Goal: Check status: Check status

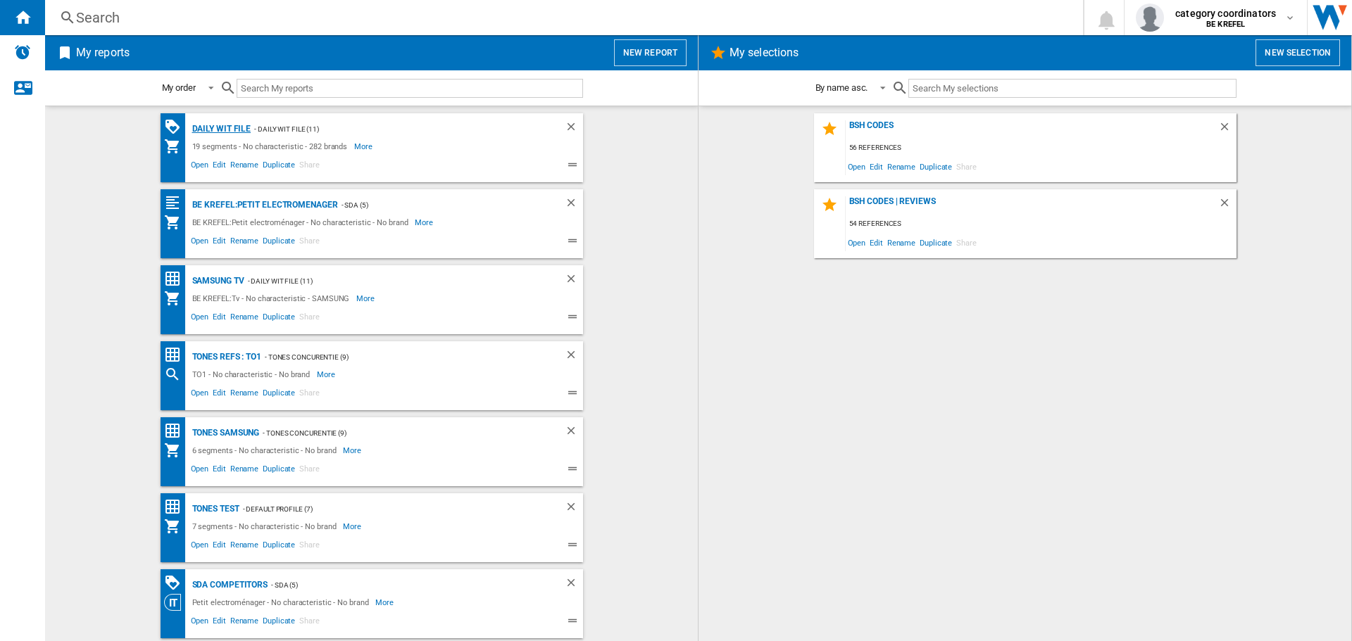
click at [224, 128] on div "Daily WIT file" at bounding box center [220, 129] width 63 height 18
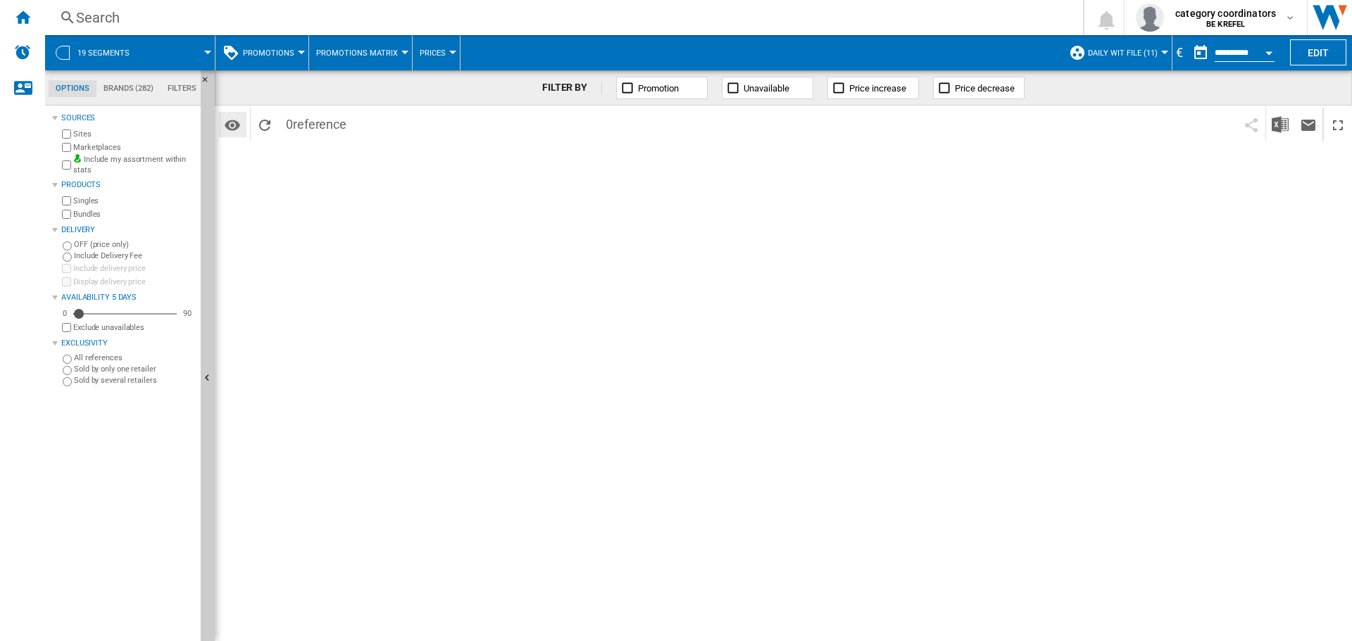
click at [231, 131] on md-icon "Options" at bounding box center [232, 125] width 17 height 17
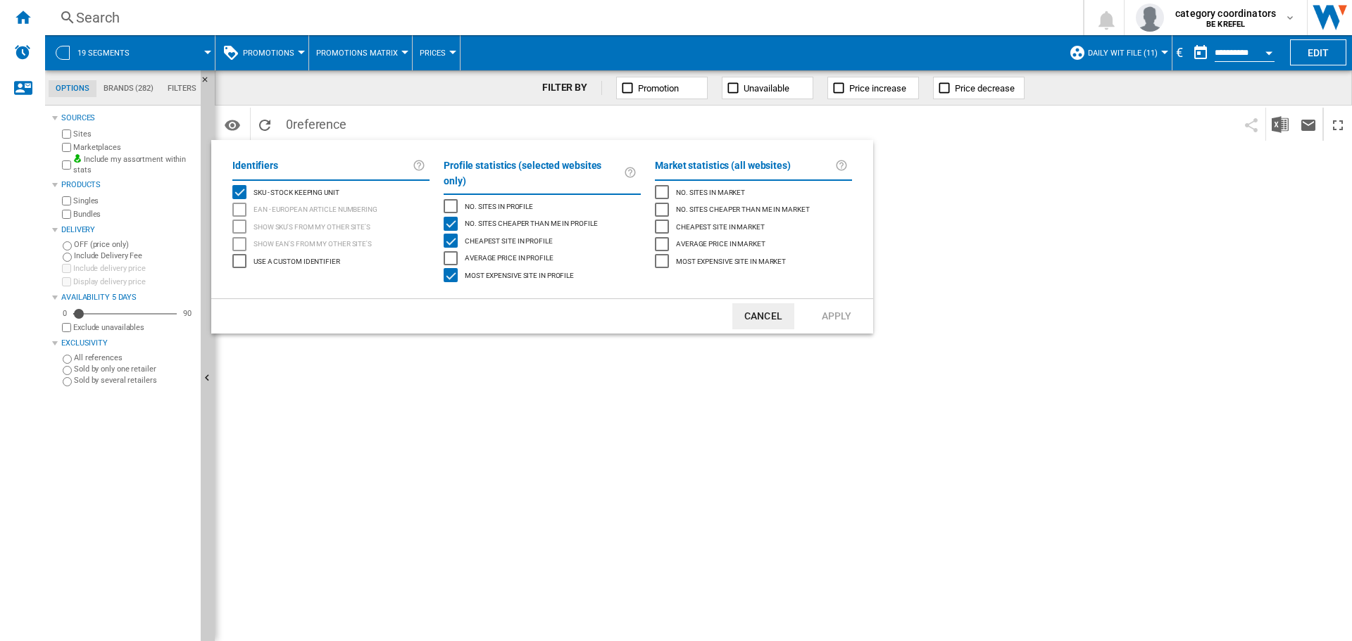
click at [750, 305] on button "Cancel" at bounding box center [763, 316] width 62 height 26
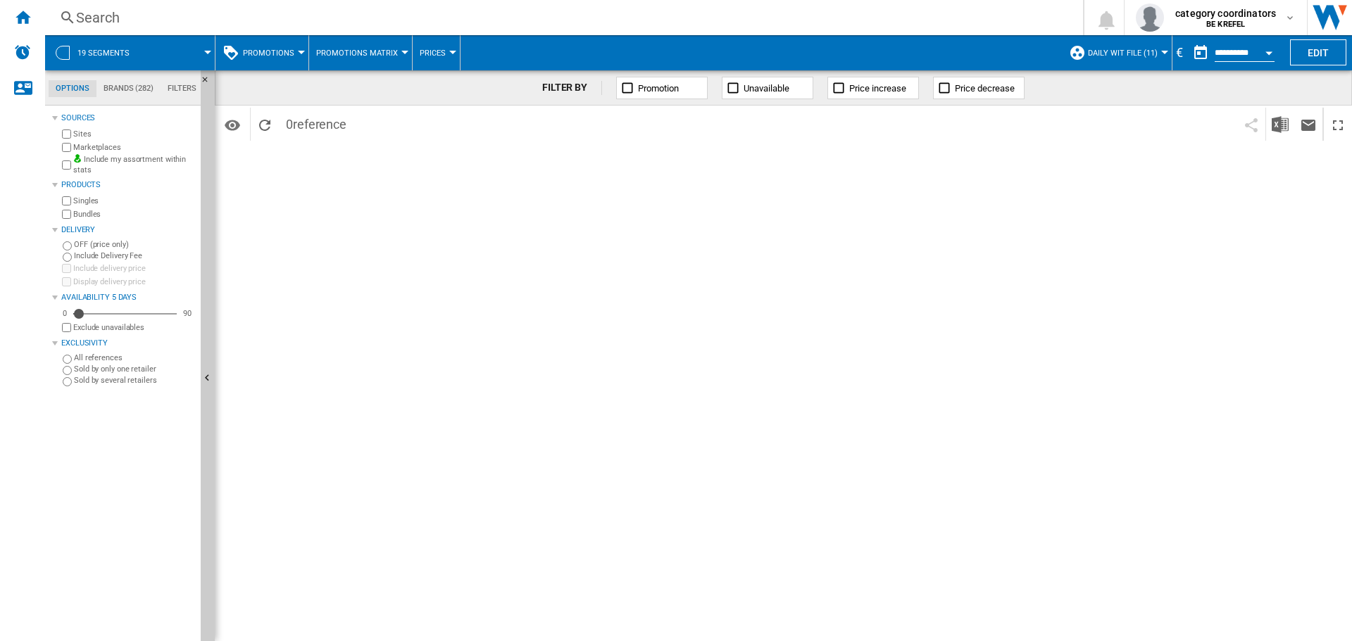
click at [628, 85] on ng-md-icon at bounding box center [627, 88] width 14 height 14
click at [626, 85] on ng-md-icon at bounding box center [627, 88] width 14 height 14
